Goal: Task Accomplishment & Management: Manage account settings

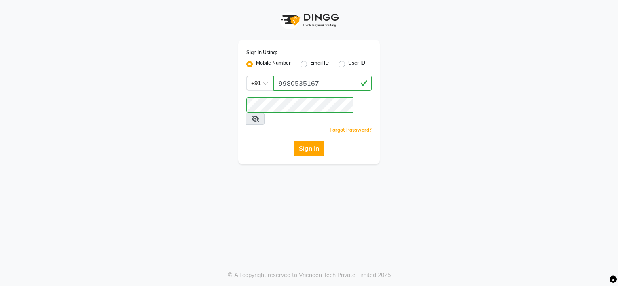
click at [313, 141] on button "Sign In" at bounding box center [308, 148] width 31 height 15
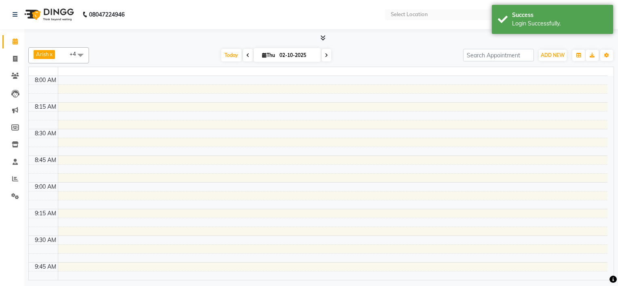
select select "en"
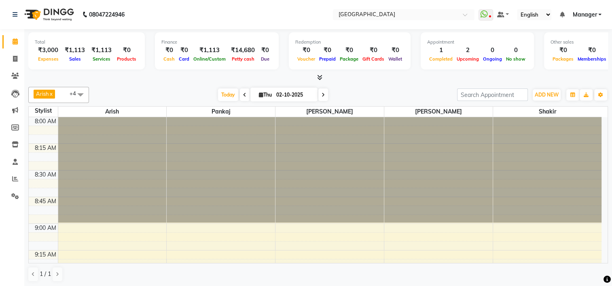
click at [578, 15] on span "Manager" at bounding box center [584, 15] width 24 height 8
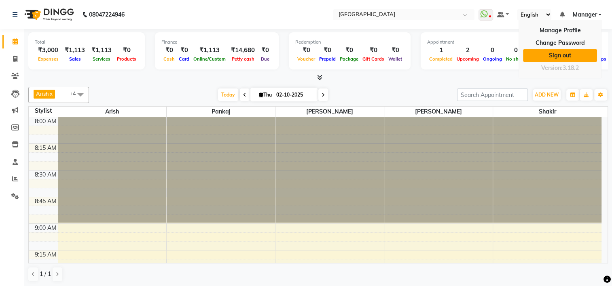
click at [568, 51] on link "Sign out" at bounding box center [560, 55] width 74 height 13
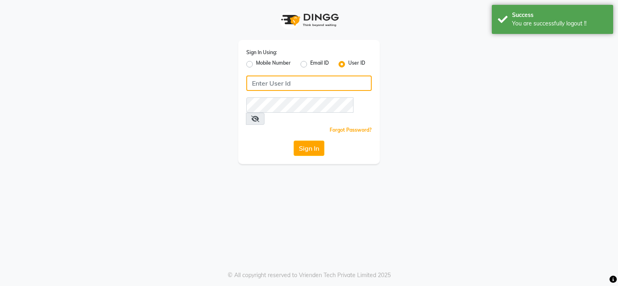
type input "9980535167"
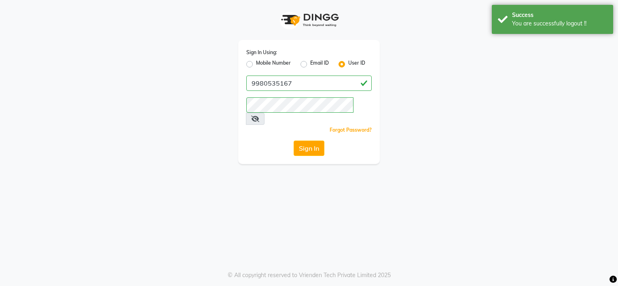
click at [268, 64] on label "Mobile Number" at bounding box center [273, 64] width 35 height 10
click at [261, 64] on input "Mobile Number" at bounding box center [258, 61] width 5 height 5
radio input "true"
radio input "false"
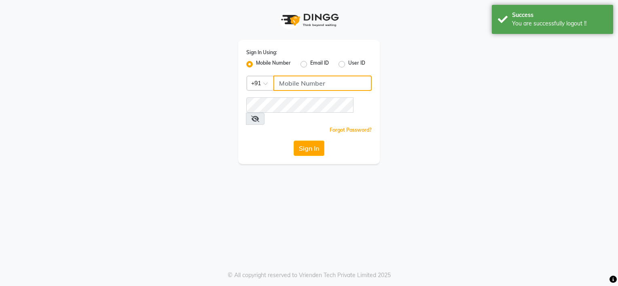
click at [306, 81] on input "Username" at bounding box center [322, 83] width 98 height 15
type input "9980644449"
click at [447, 114] on div "Sign In Using: Mobile Number Email ID User ID Country Code × [PHONE_NUMBER] Rem…" at bounding box center [308, 82] width 461 height 164
click at [309, 141] on button "Sign In" at bounding box center [308, 148] width 31 height 15
